Goal: Task Accomplishment & Management: Use online tool/utility

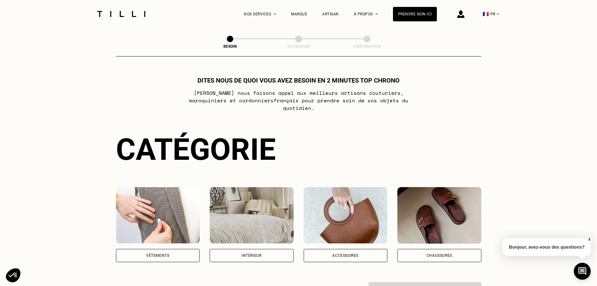
click at [347, 249] on div "Accessoires" at bounding box center [346, 255] width 84 height 13
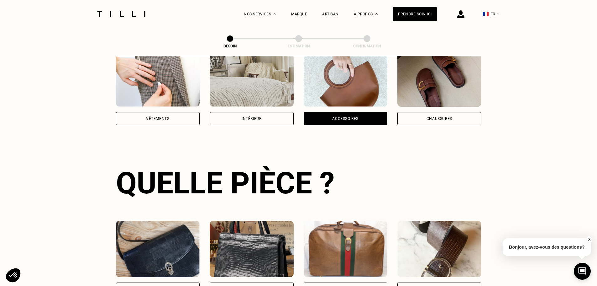
scroll to position [111, 0]
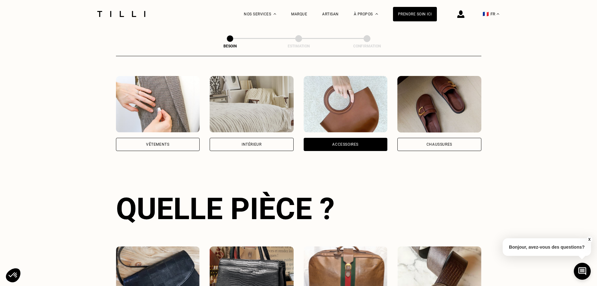
click at [461, 138] on div "Chaussures" at bounding box center [440, 144] width 84 height 13
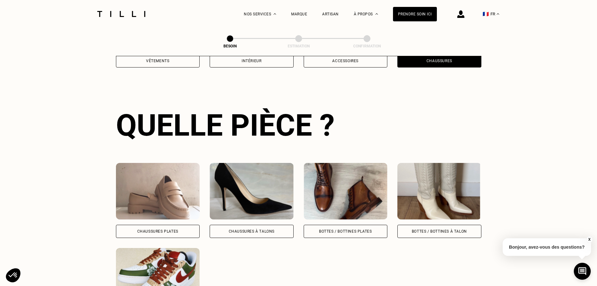
scroll to position [205, 0]
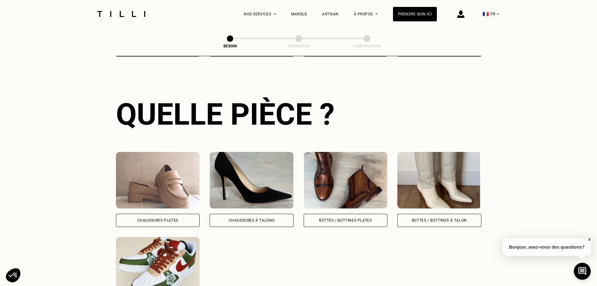
click at [460, 220] on div "Bottes / Bottines à talon" at bounding box center [440, 220] width 84 height 13
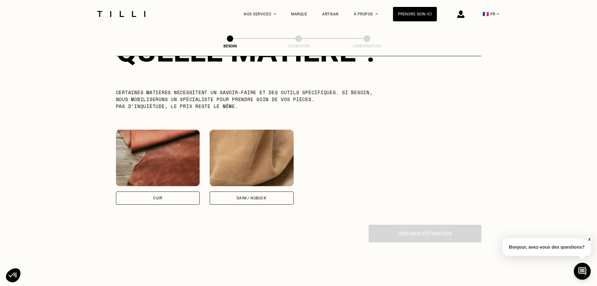
scroll to position [524, 0]
click at [144, 191] on div "Cuir" at bounding box center [158, 197] width 84 height 13
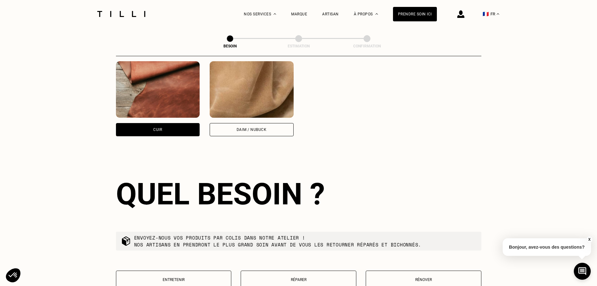
scroll to position [651, 0]
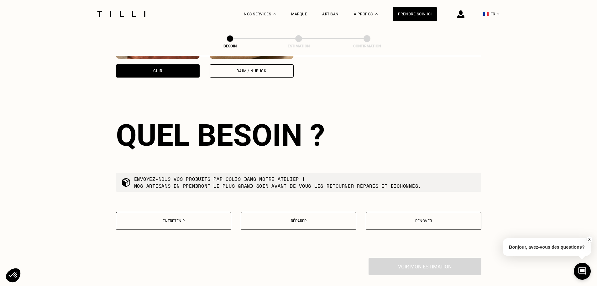
click at [320, 212] on button "Réparer" at bounding box center [299, 221] width 116 height 18
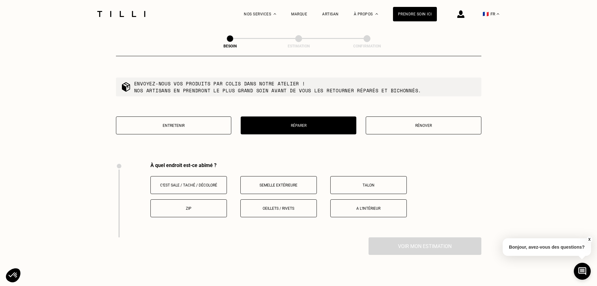
scroll to position [834, 0]
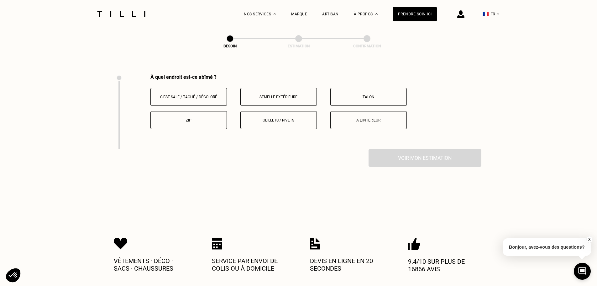
click at [174, 111] on button "Zip" at bounding box center [189, 120] width 77 height 18
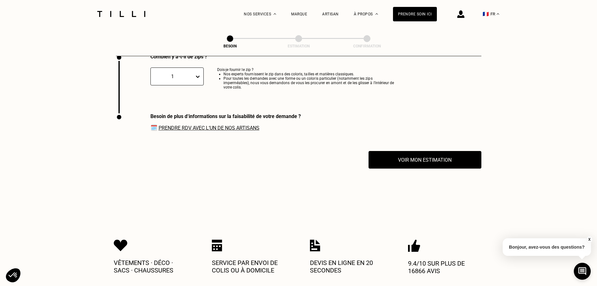
scroll to position [940, 0]
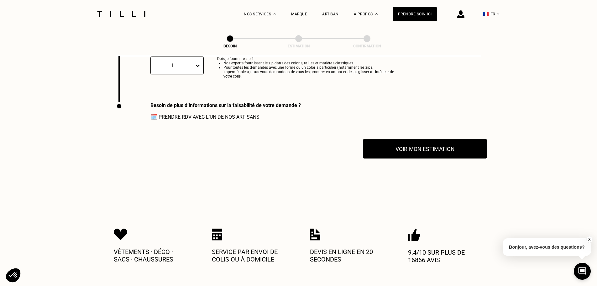
click at [428, 143] on button "Voir mon estimation" at bounding box center [425, 148] width 124 height 19
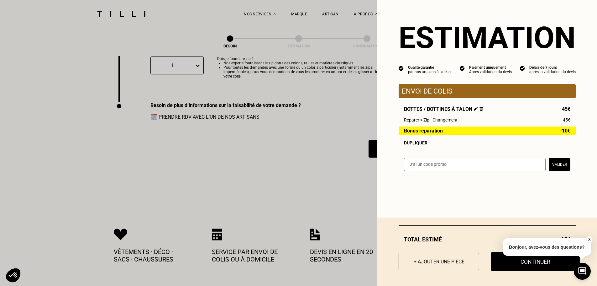
click at [533, 266] on button "Continuer" at bounding box center [535, 260] width 89 height 19
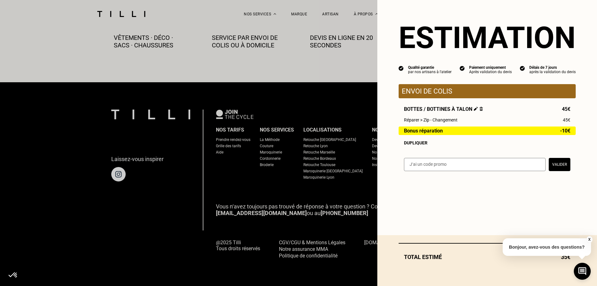
scroll to position [350, 0]
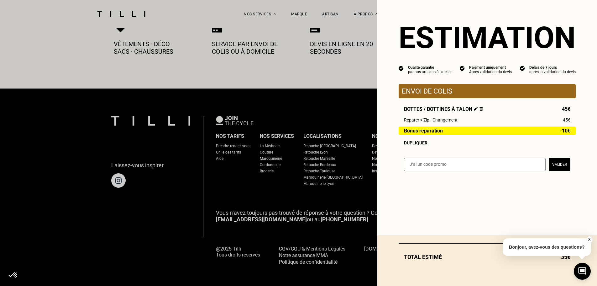
select select "FR"
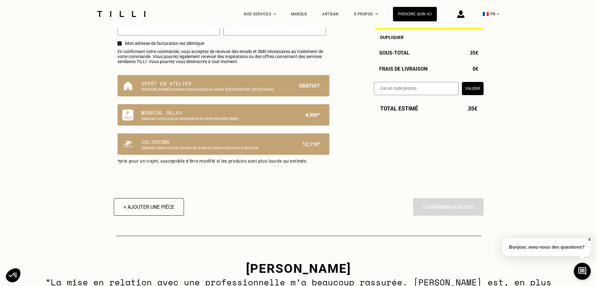
scroll to position [408, 0]
